Goal: Task Accomplishment & Management: Manage account settings

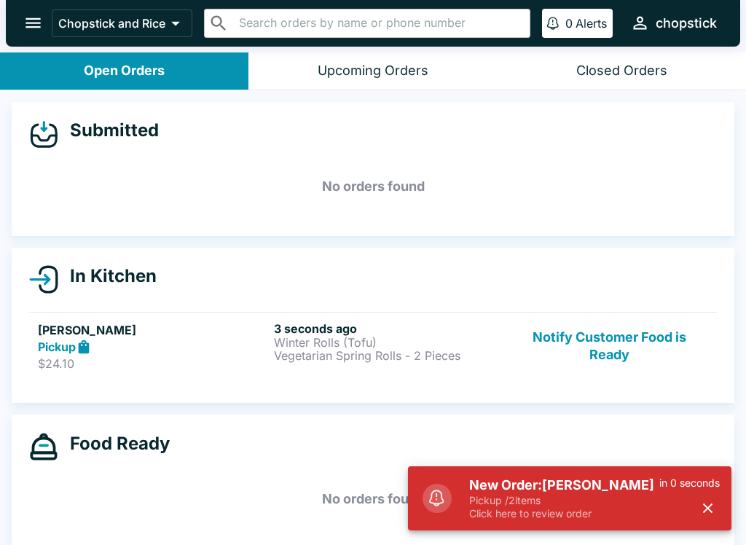
click at [314, 353] on p "Vegetarian Spring Rolls - 2 Pieces" at bounding box center [389, 355] width 230 height 13
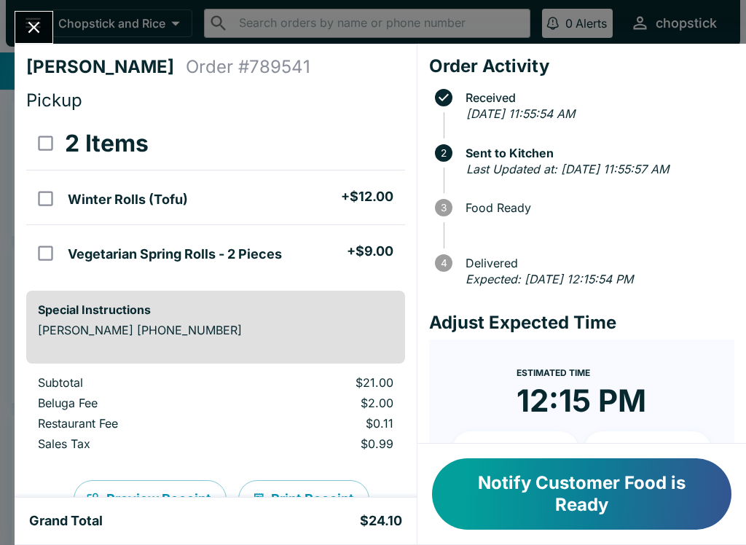
click at [28, 25] on icon "Close" at bounding box center [34, 27] width 20 height 20
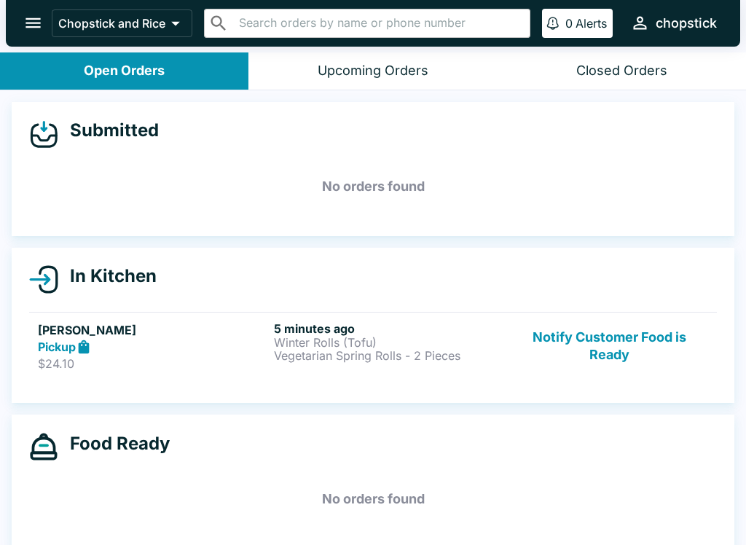
click at [267, 329] on h5 "[PERSON_NAME]" at bounding box center [153, 329] width 230 height 17
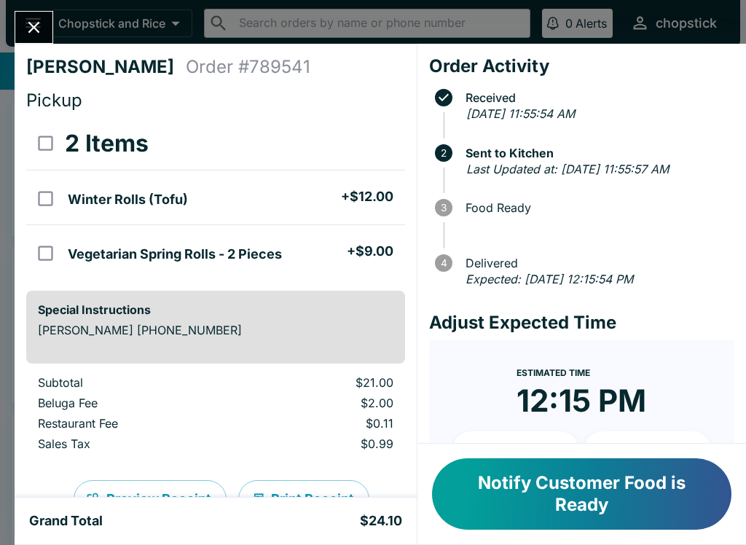
click at [41, 39] on button "Close" at bounding box center [33, 27] width 37 height 31
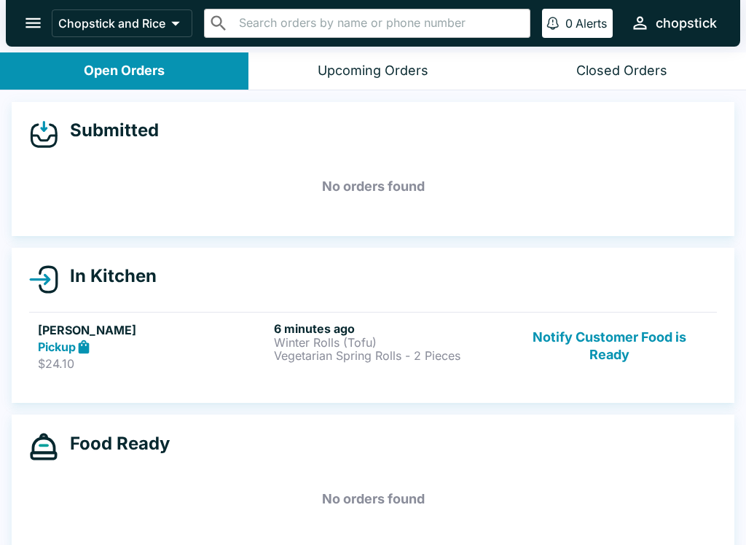
click at [626, 334] on button "Notify Customer Food is Ready" at bounding box center [610, 346] width 198 height 50
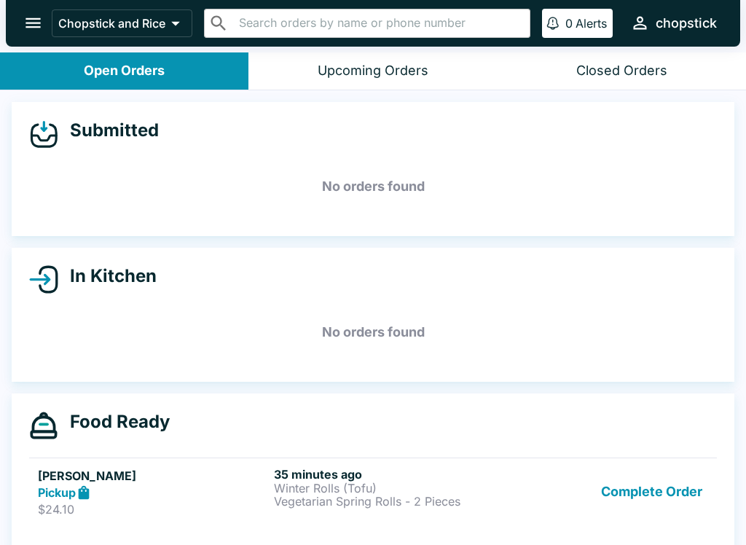
click at [653, 488] on button "Complete Order" at bounding box center [651, 492] width 113 height 50
